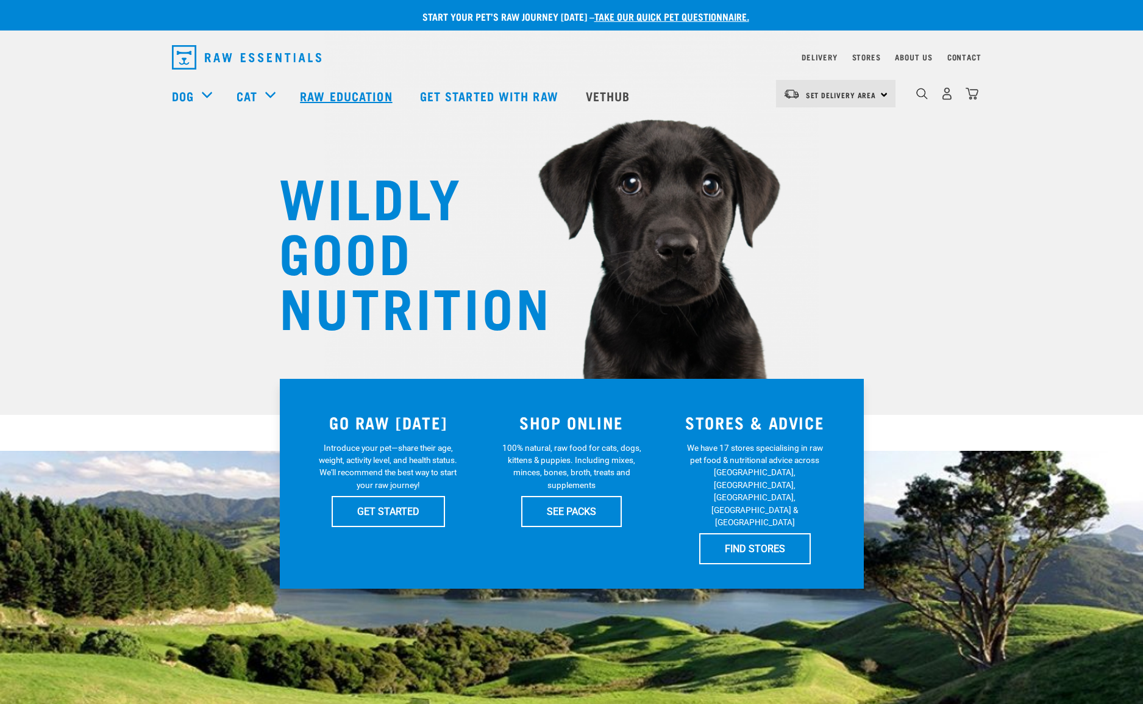
click at [350, 99] on link "Raw Education" at bounding box center [348, 95] width 120 height 49
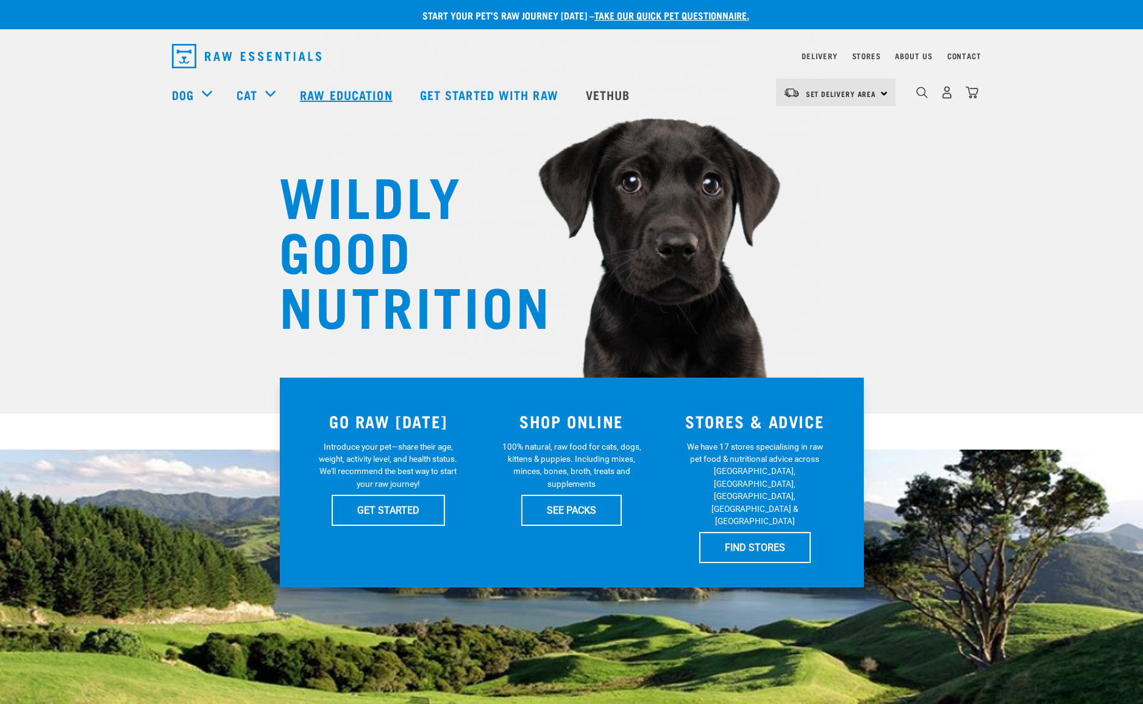
scroll to position [5, 0]
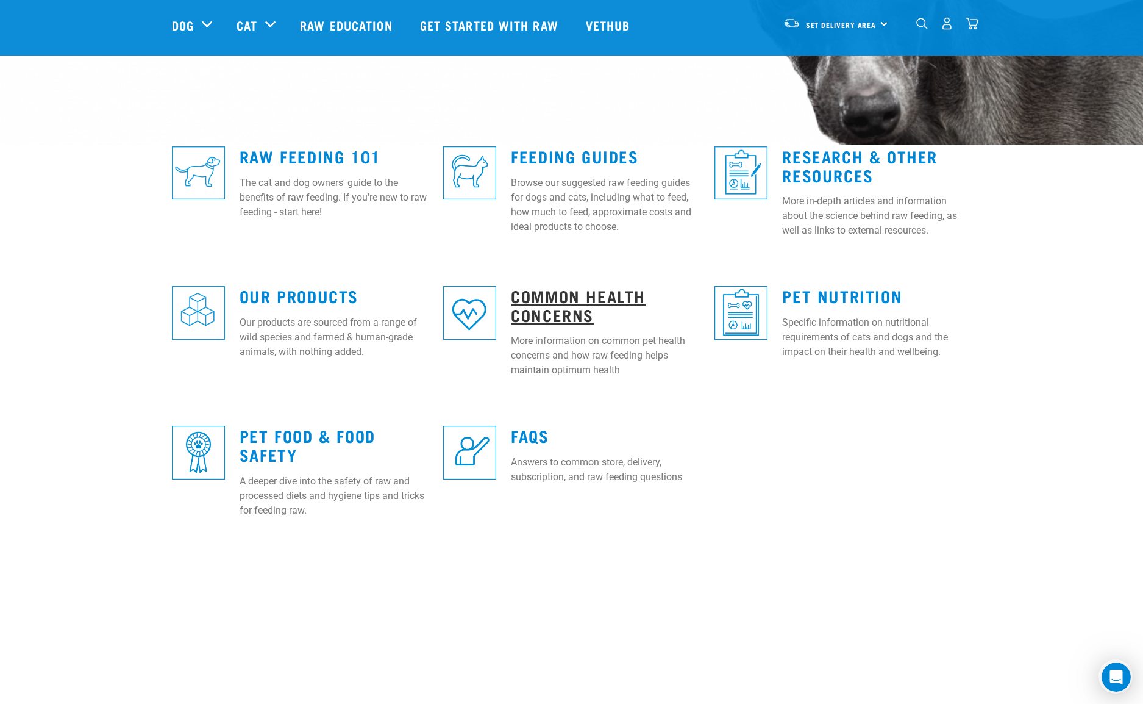
click at [548, 291] on link "Common Health Concerns" at bounding box center [578, 305] width 135 height 28
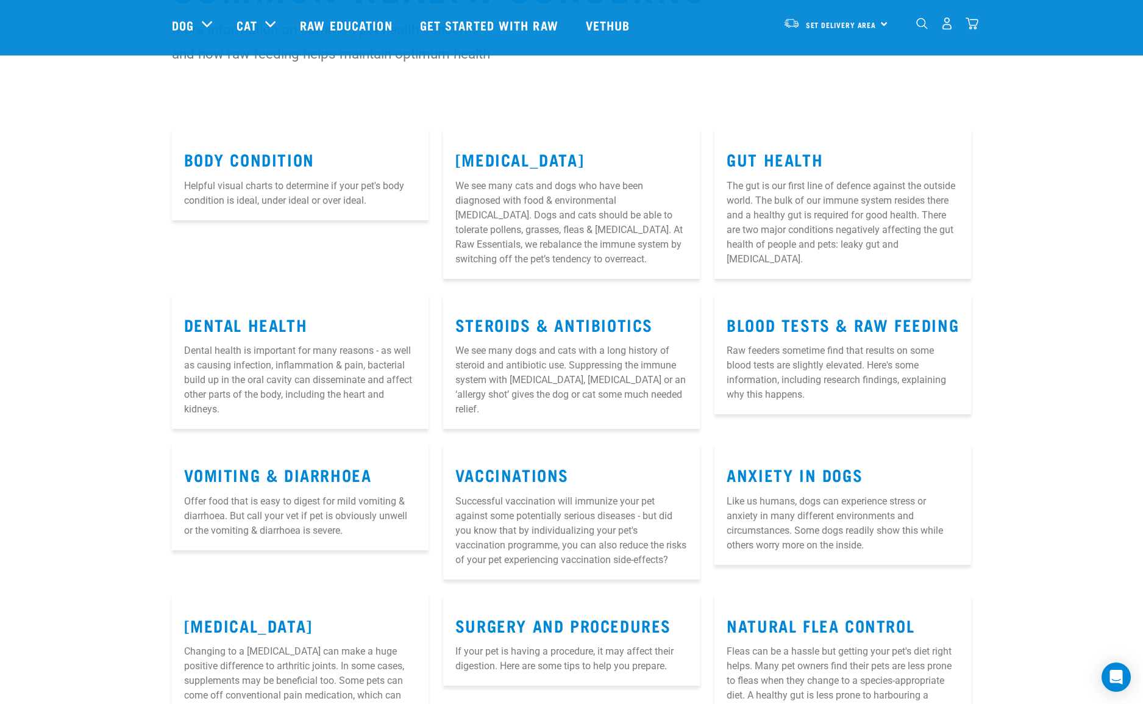
scroll to position [204, 0]
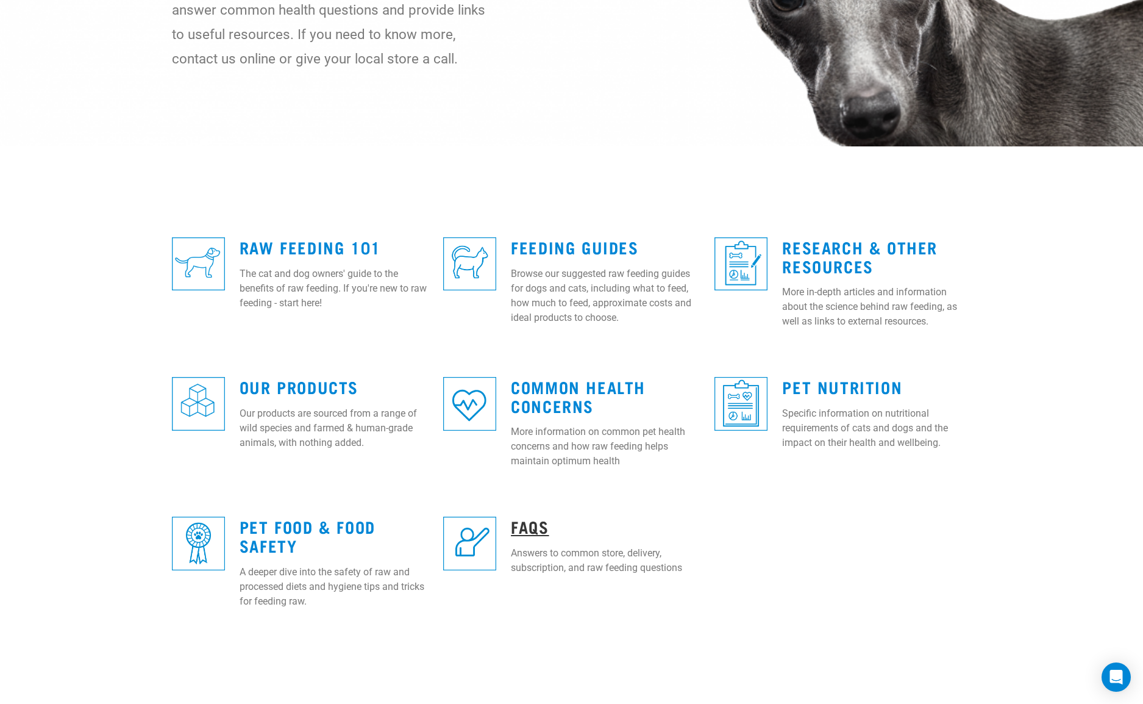
click at [533, 523] on link "FAQs" at bounding box center [530, 525] width 38 height 9
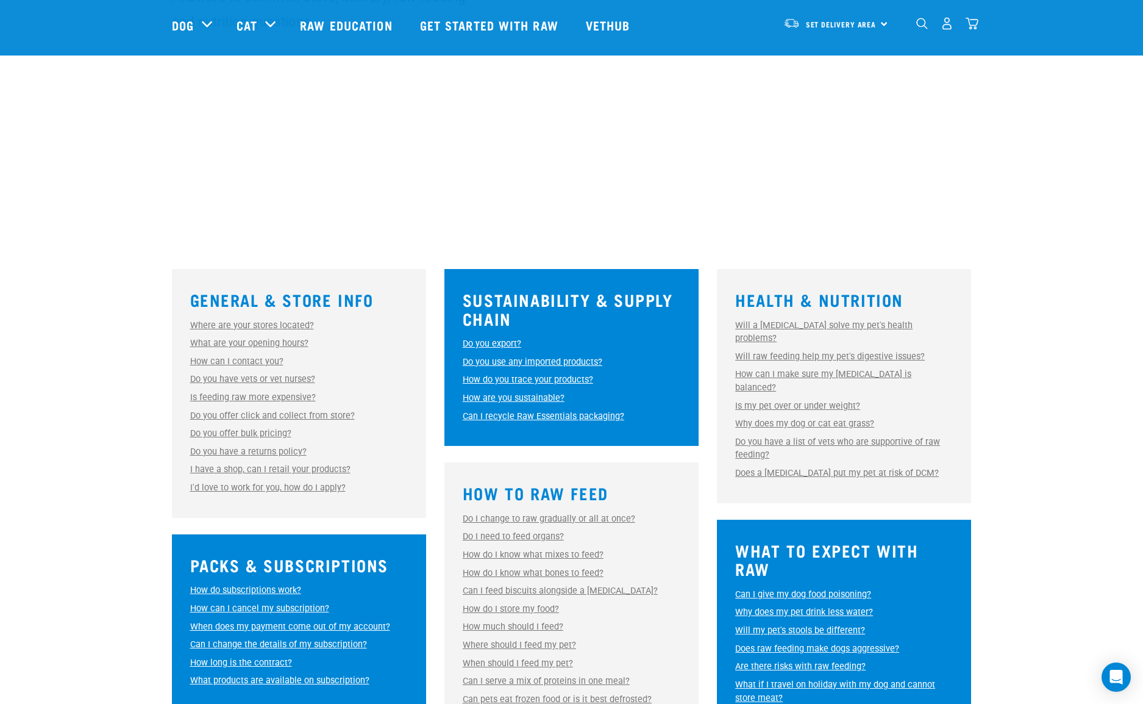
scroll to position [288, 0]
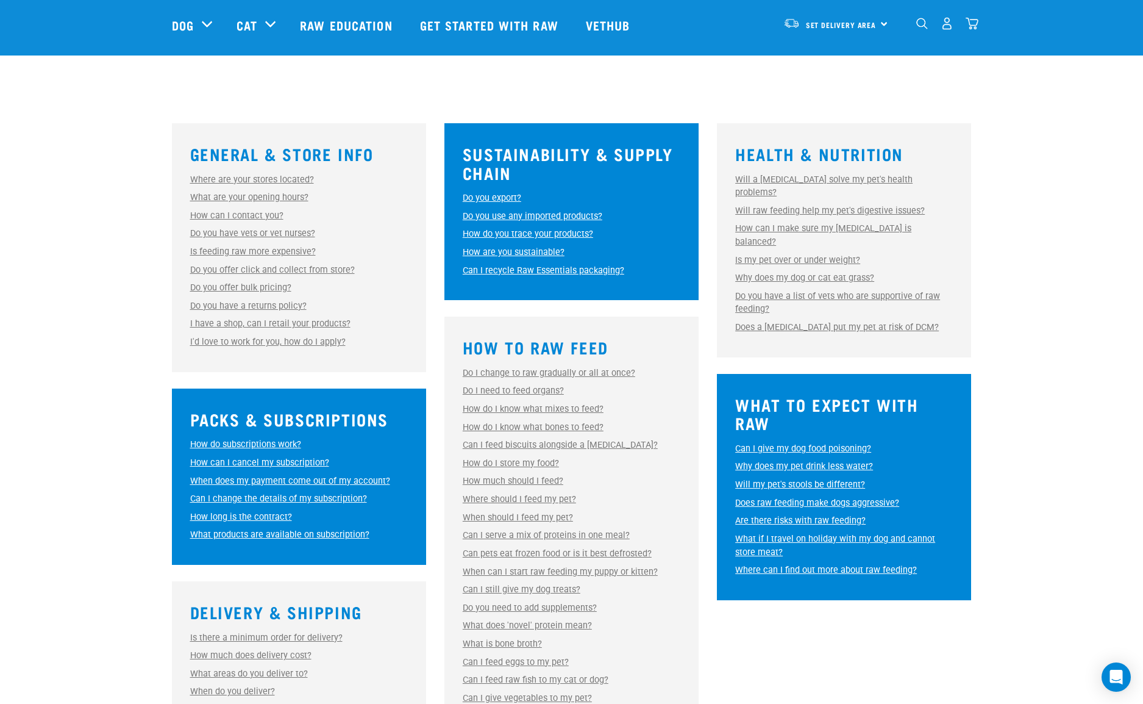
click at [879, 223] on link "How can I make sure my raw diet is balanced?" at bounding box center [823, 235] width 176 height 24
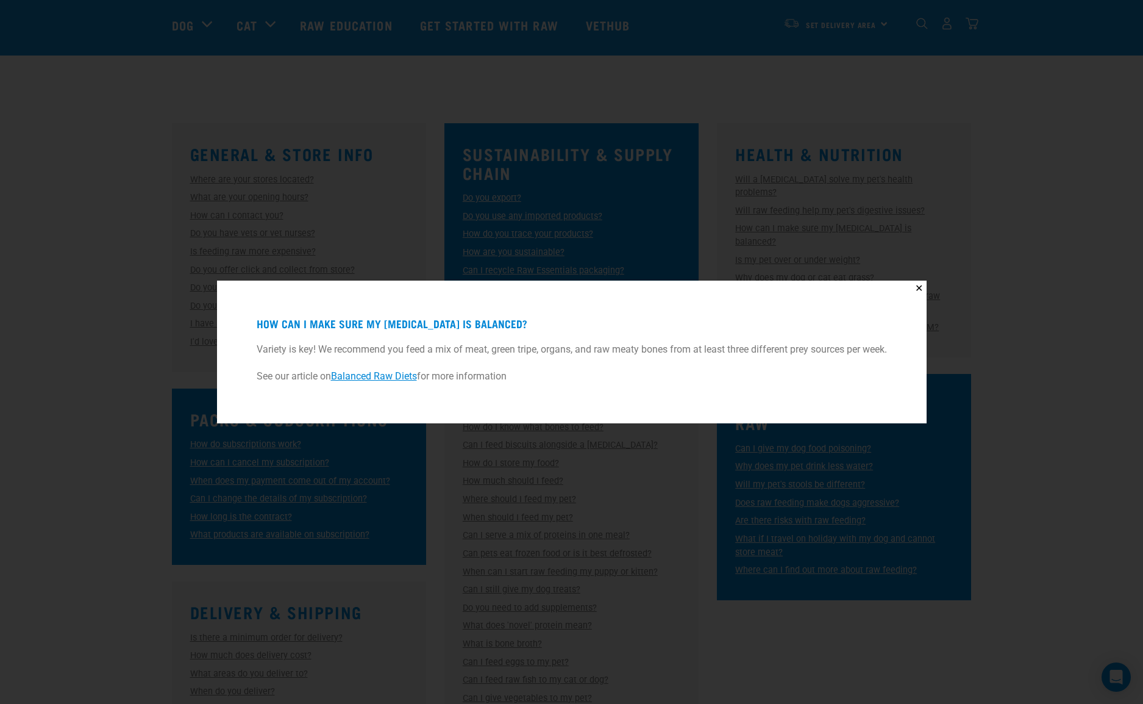
click at [372, 378] on link "Balanced Raw Diets" at bounding box center [374, 376] width 86 height 12
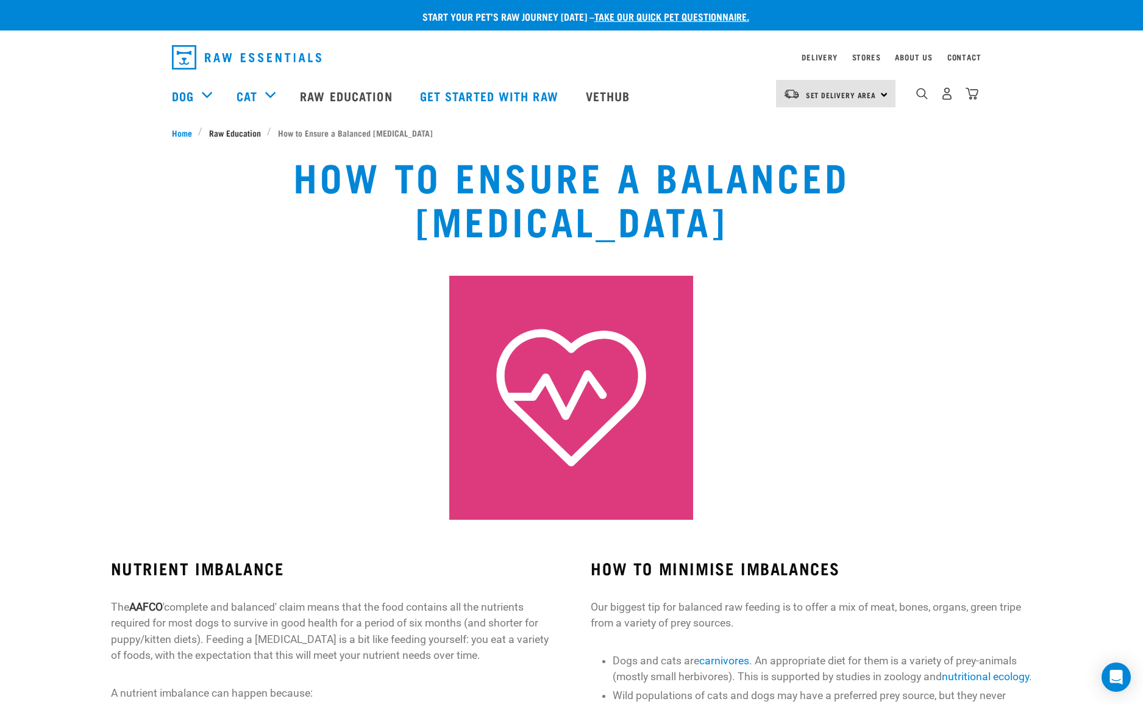
click at [241, 135] on span "Raw Education" at bounding box center [235, 132] width 52 height 13
click at [475, 92] on link "Get started with Raw" at bounding box center [491, 95] width 166 height 49
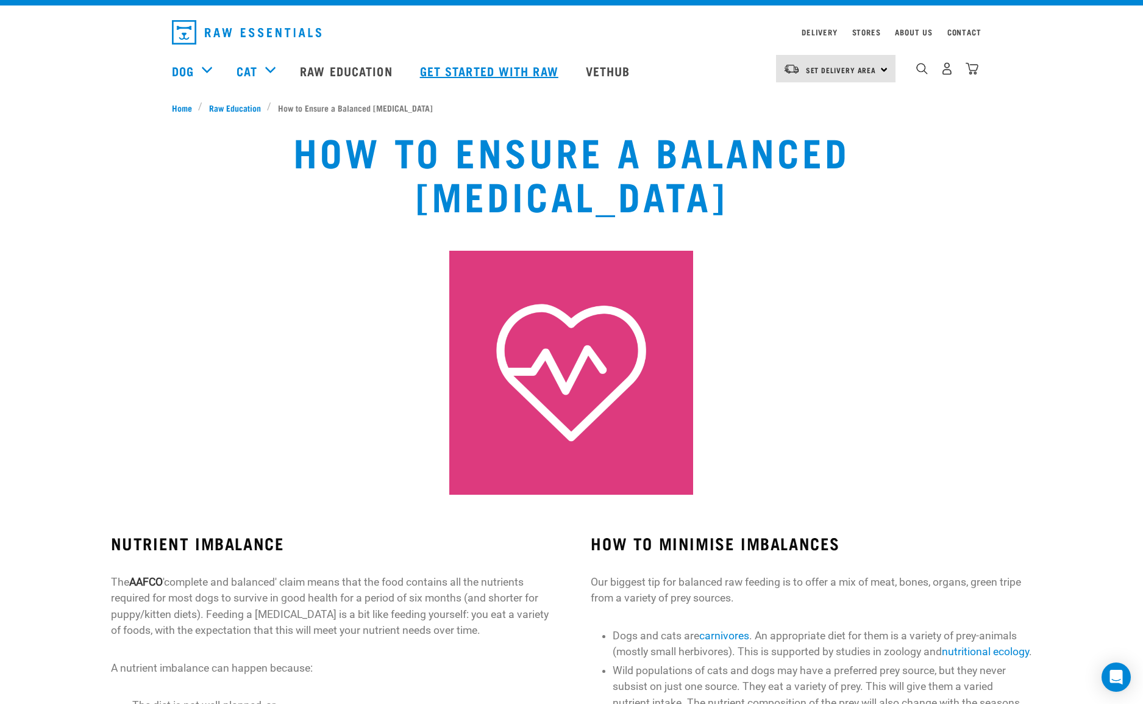
scroll to position [26, 0]
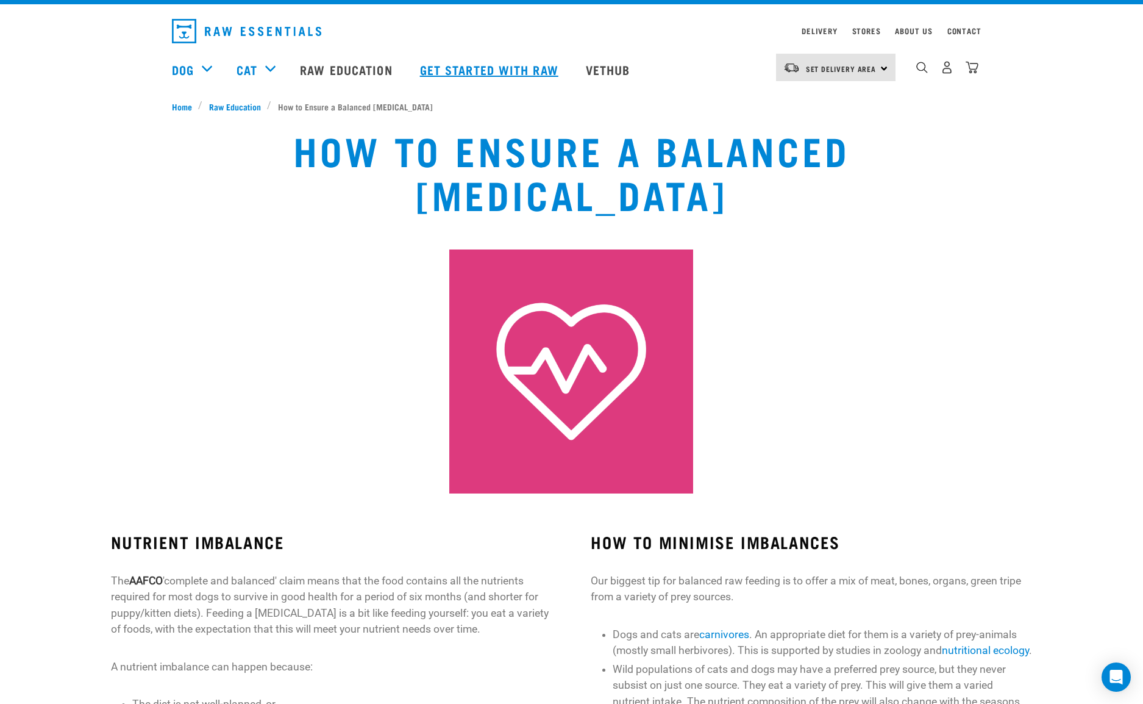
click at [488, 65] on link "Get started with Raw" at bounding box center [491, 69] width 166 height 49
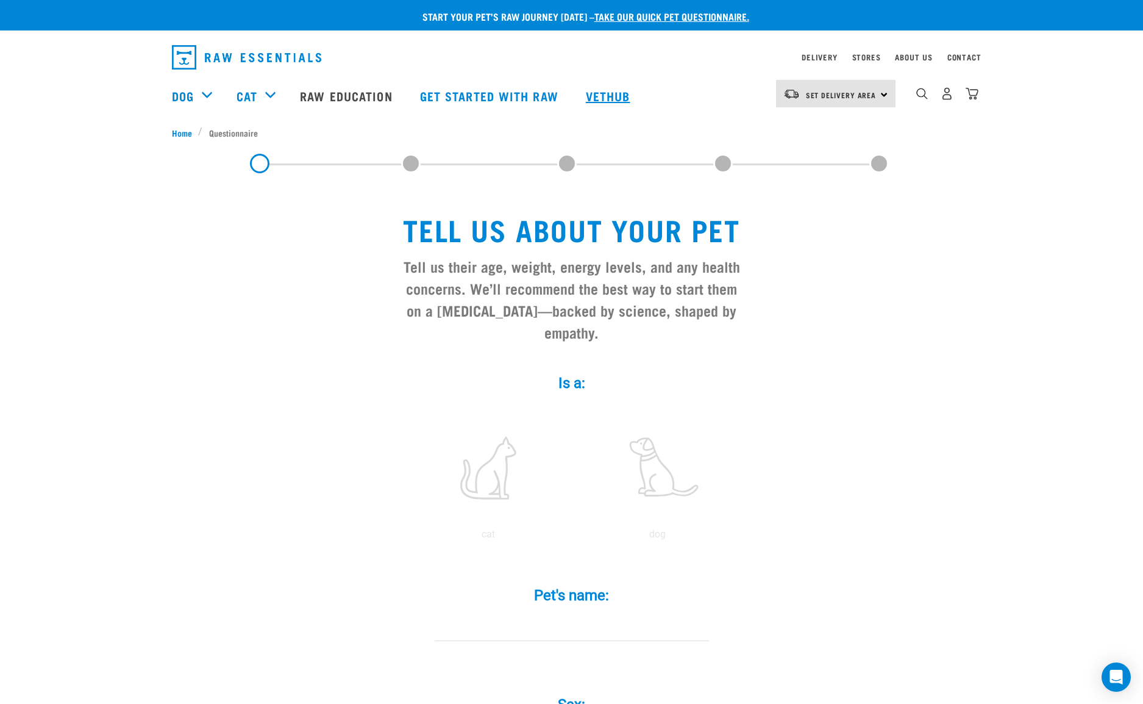
click at [598, 91] on link "Vethub" at bounding box center [610, 95] width 72 height 49
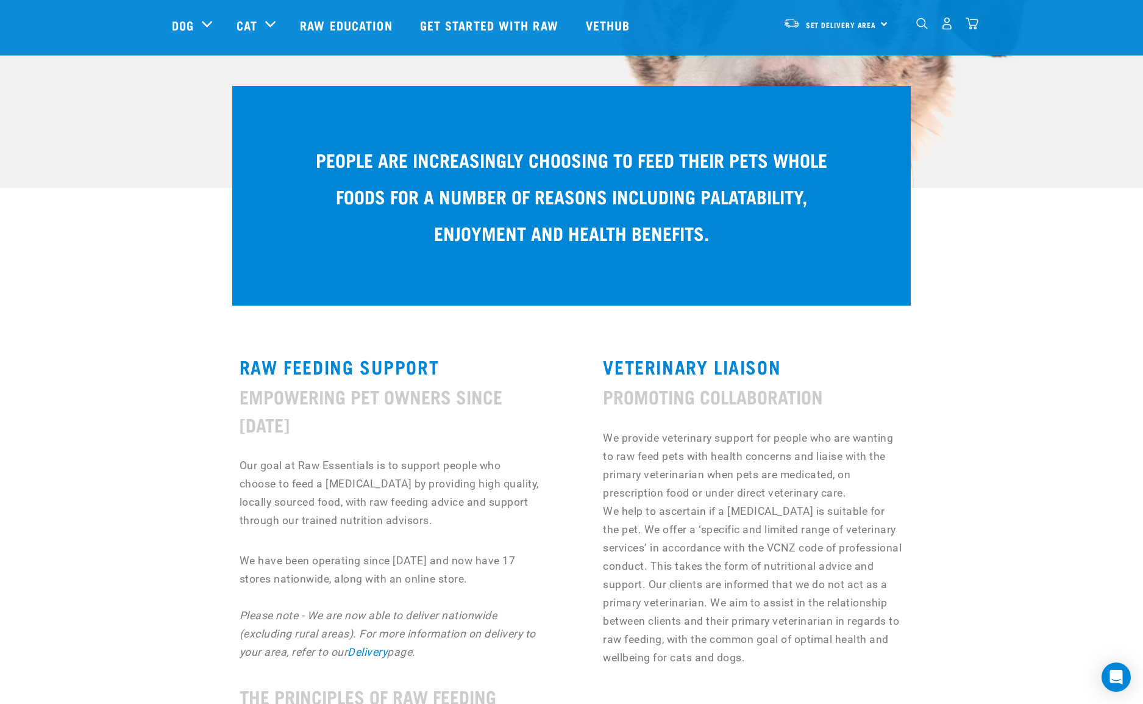
scroll to position [315, 0]
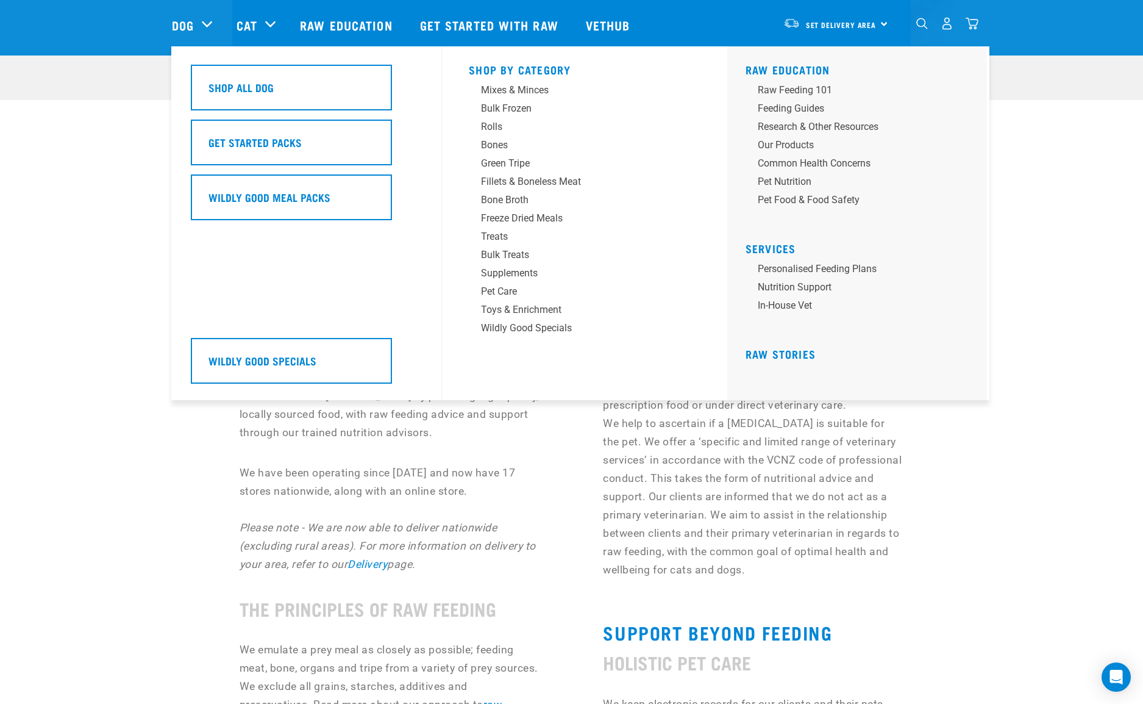
click at [202, 24] on div "Dog" at bounding box center [198, 25] width 52 height 49
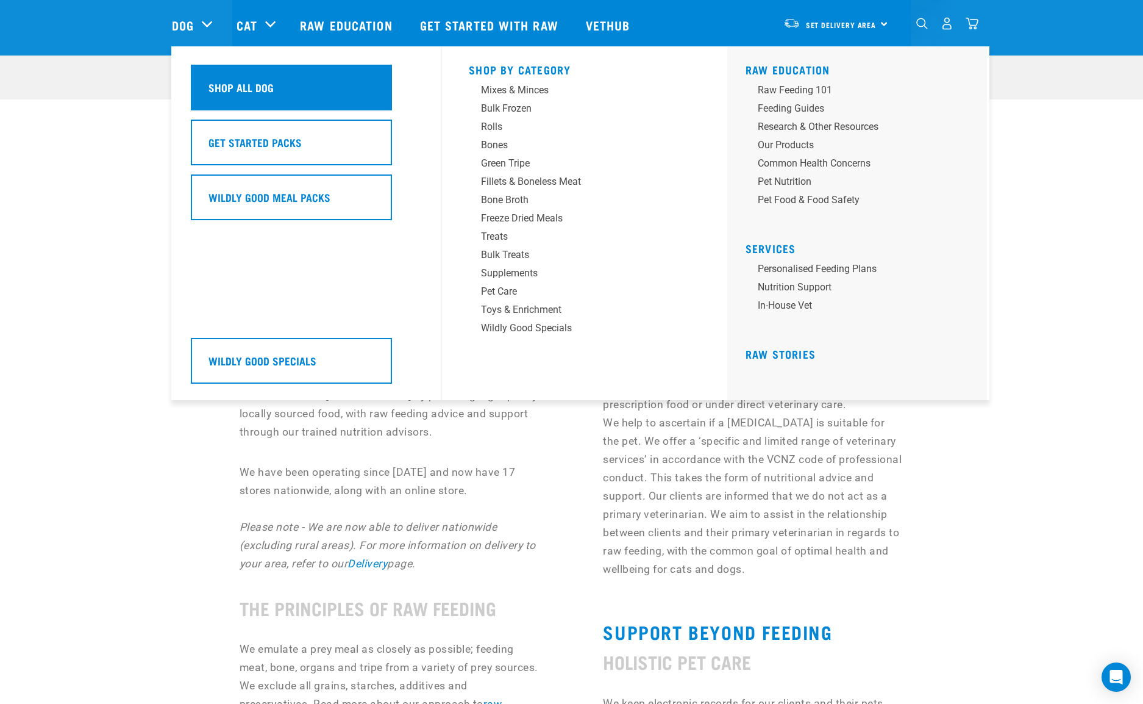
click at [205, 77] on div "Shop All Dog" at bounding box center [291, 88] width 201 height 46
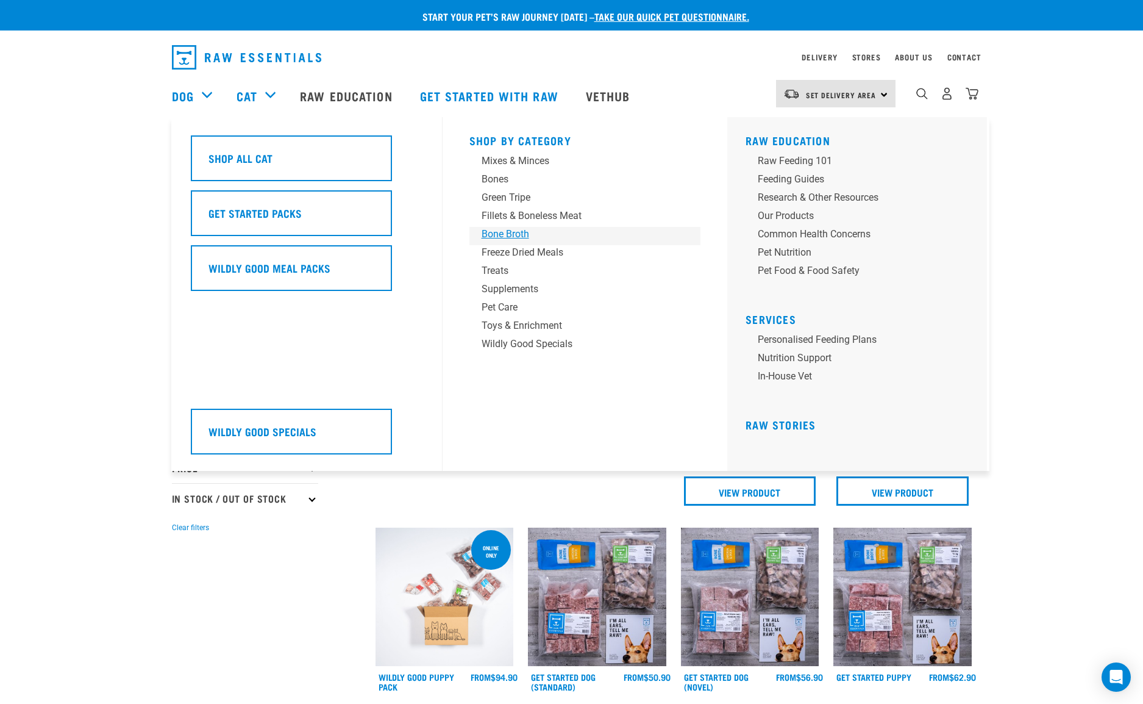
click at [516, 232] on div "Bone Broth" at bounding box center [577, 234] width 190 height 15
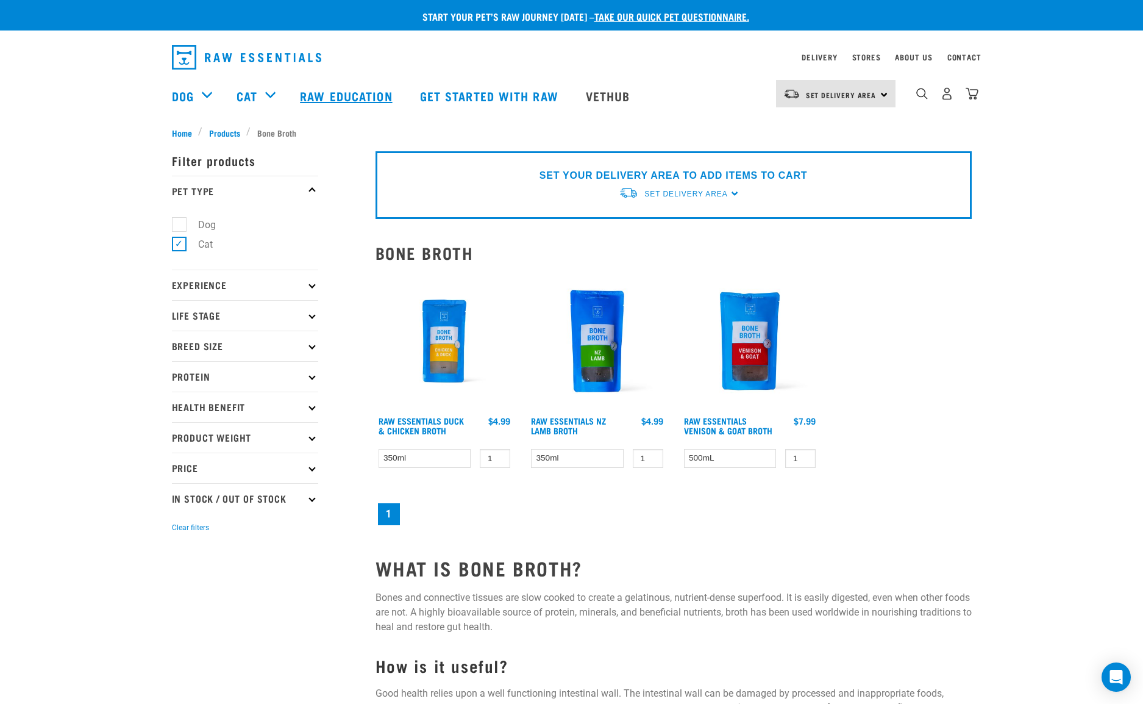
click at [359, 94] on link "Raw Education" at bounding box center [348, 95] width 120 height 49
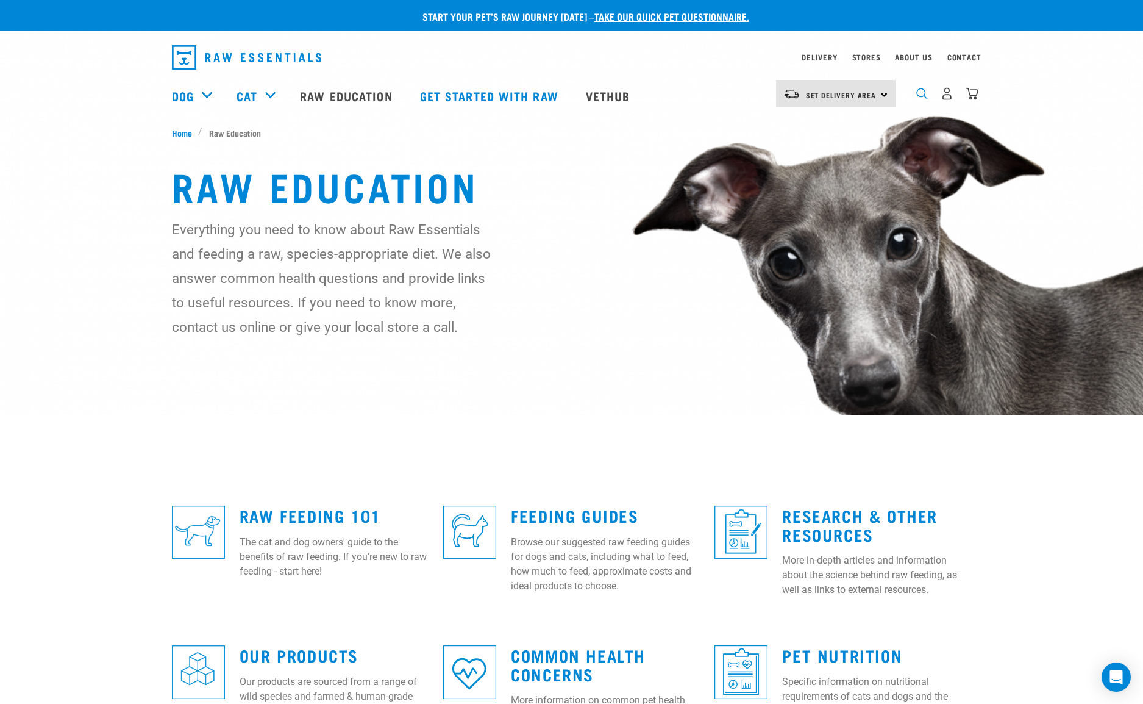
click at [919, 94] on img "dropdown navigation" at bounding box center [922, 94] width 12 height 12
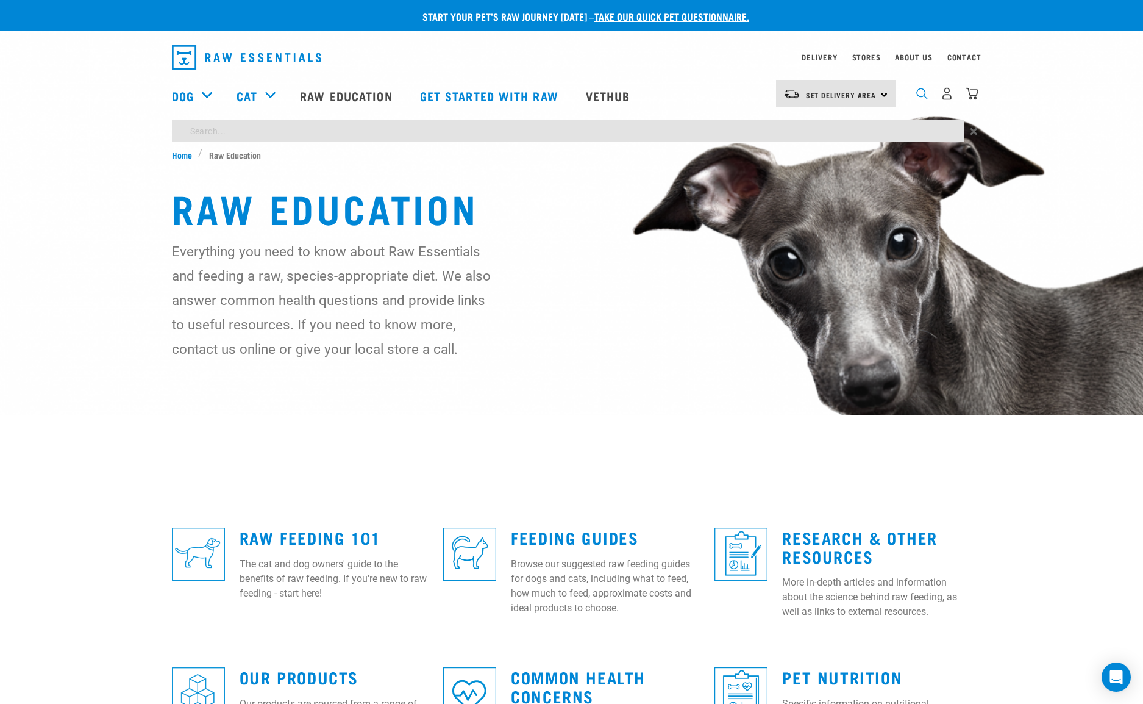
scroll to position [4, 0]
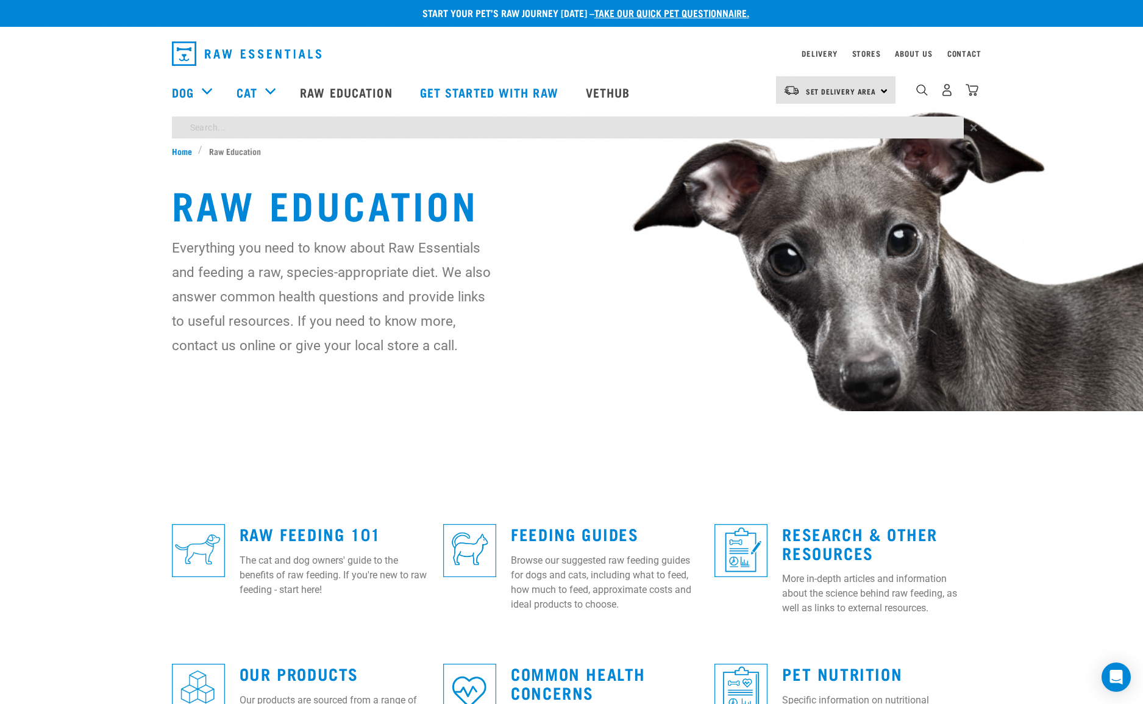
click at [732, 128] on div "Start your pet’s raw journey today – take our quick pet questionnaire. Delivery…" at bounding box center [571, 201] width 1143 height 411
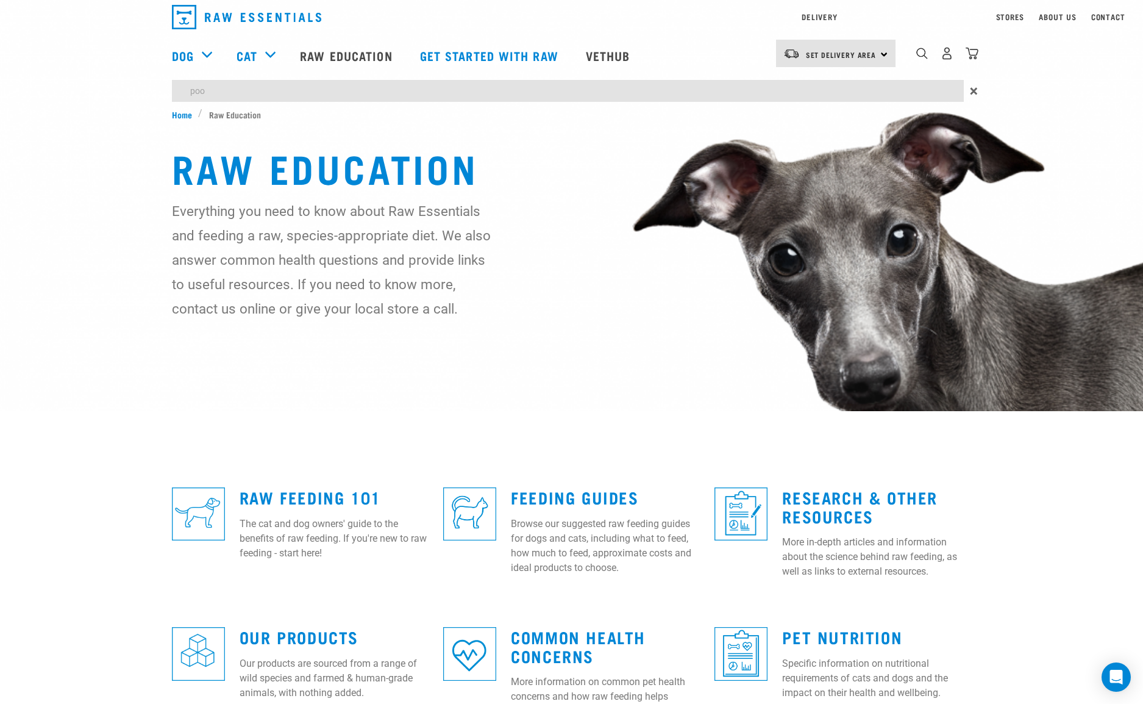
type input "poo"
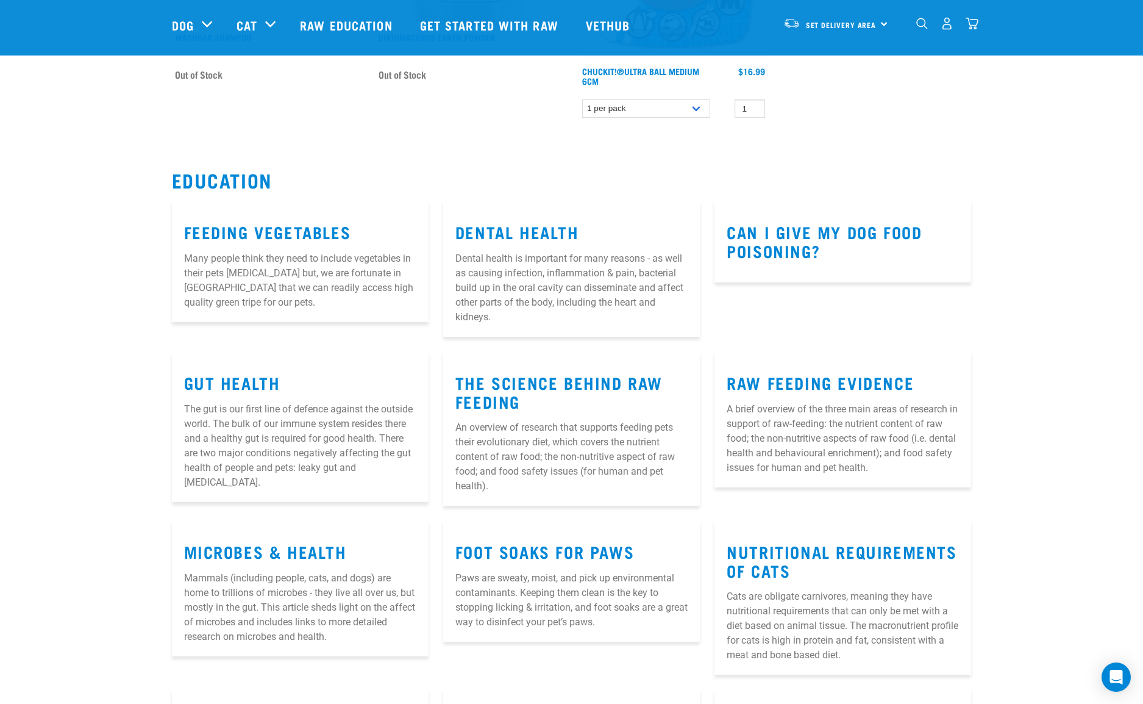
scroll to position [369, 0]
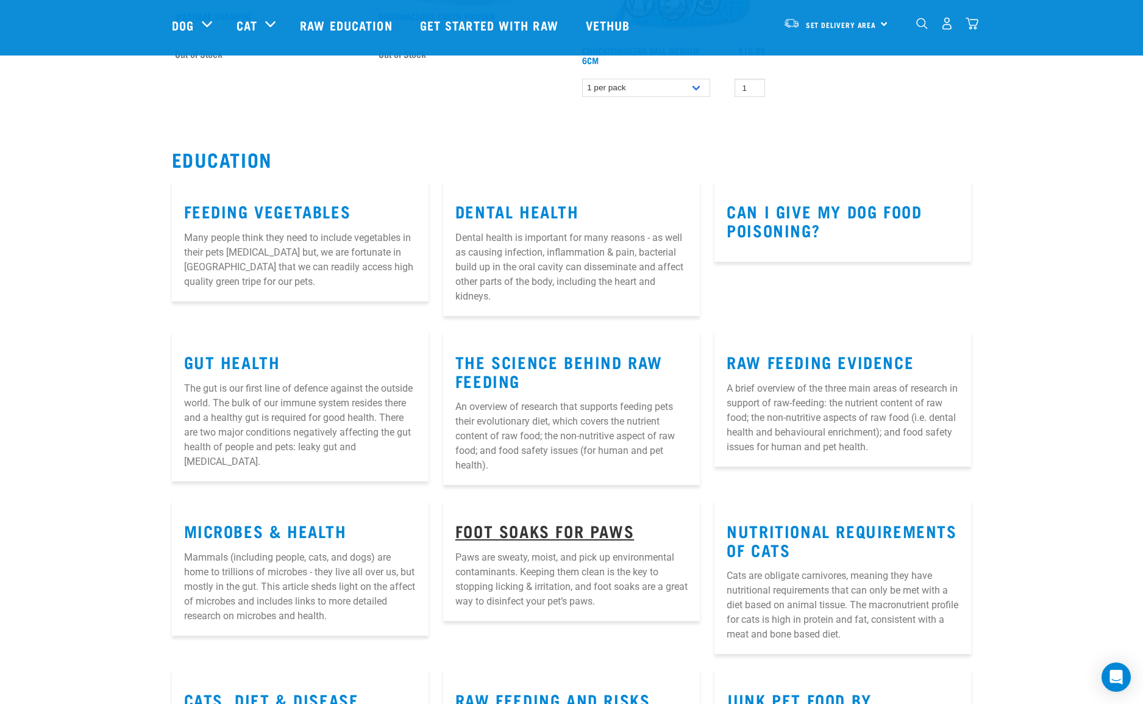
click at [575, 526] on link "Foot Soaks for Paws" at bounding box center [544, 530] width 179 height 9
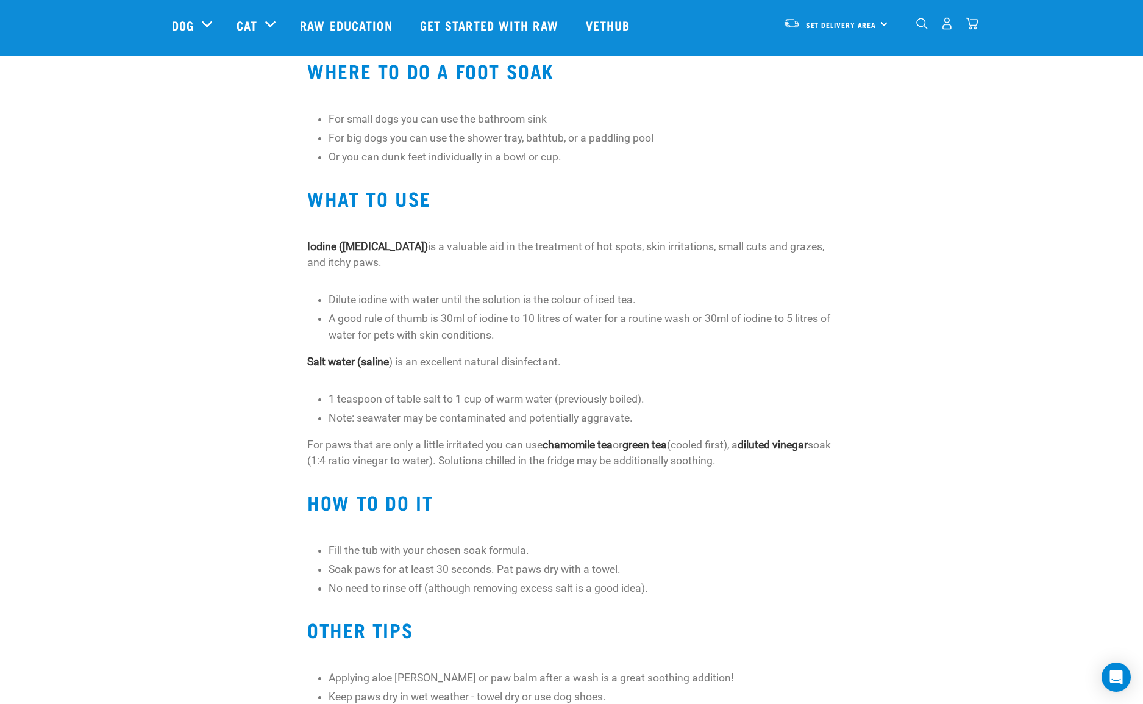
scroll to position [305, 0]
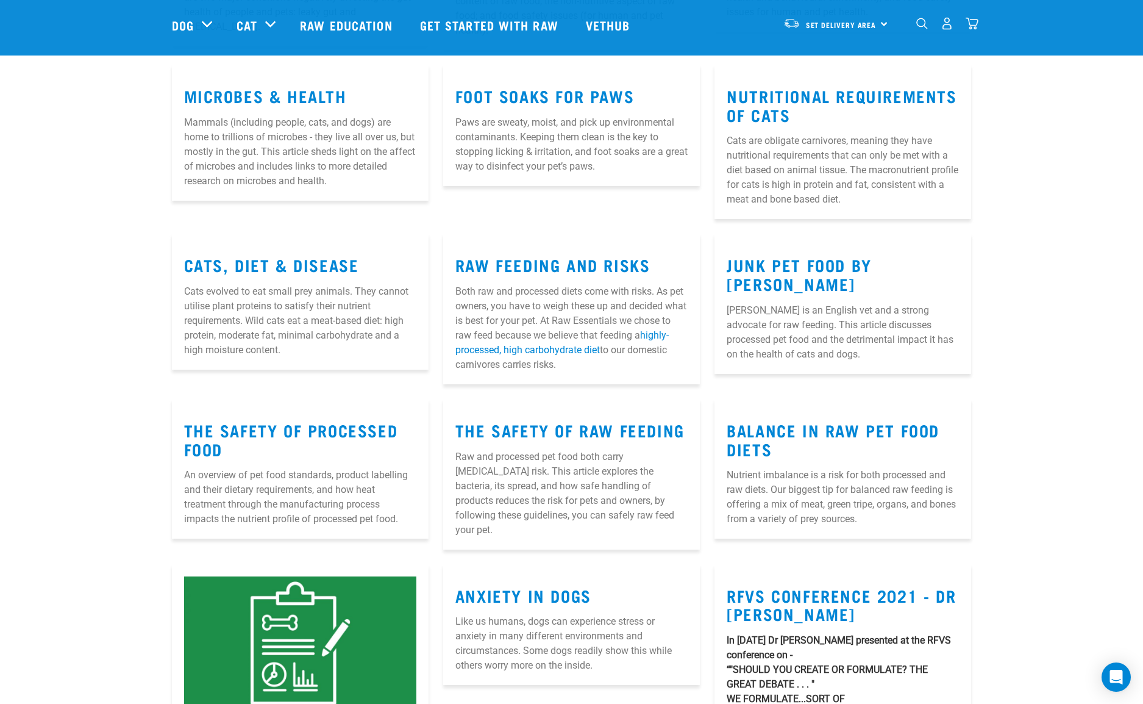
scroll to position [962, 0]
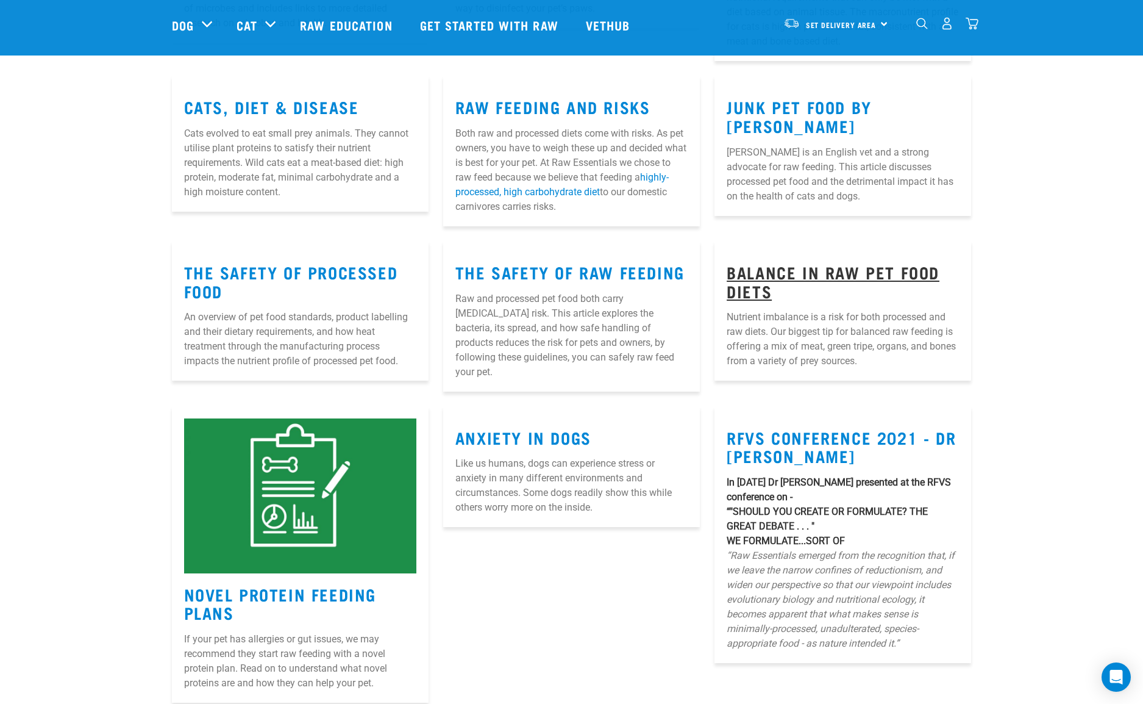
click at [824, 269] on link "Balance in Raw Pet Food Diets" at bounding box center [833, 281] width 213 height 28
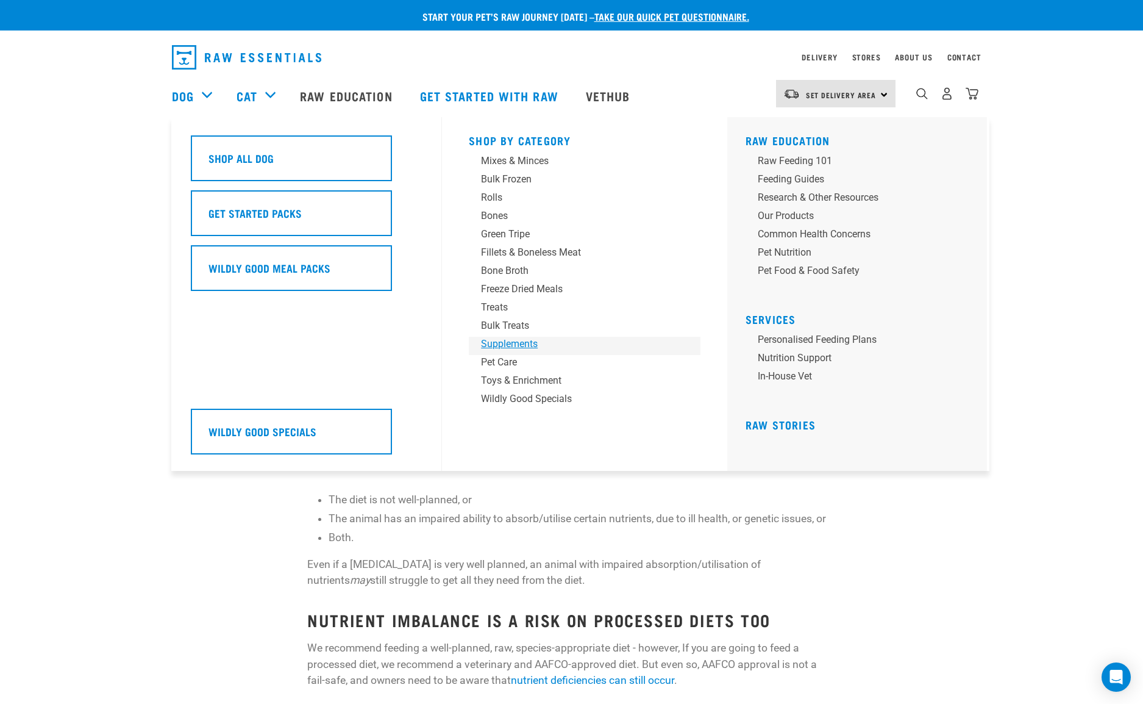
click at [505, 343] on div "Supplements" at bounding box center [576, 344] width 190 height 15
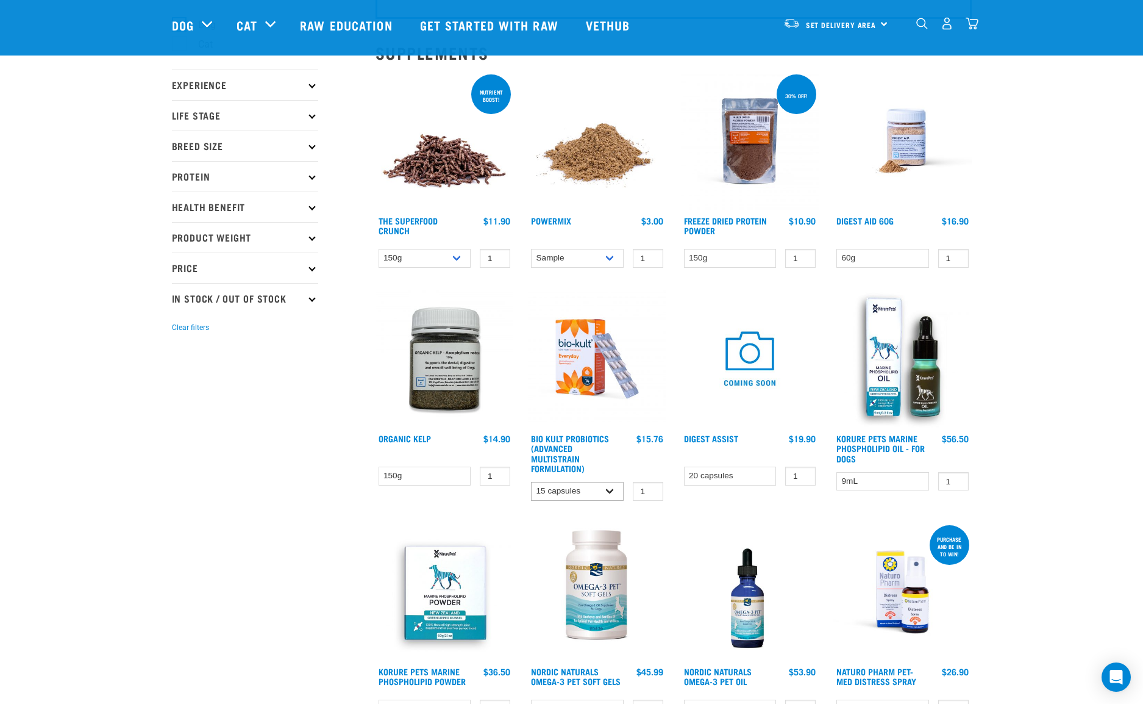
scroll to position [230, 0]
